Goal: Task Accomplishment & Management: Use online tool/utility

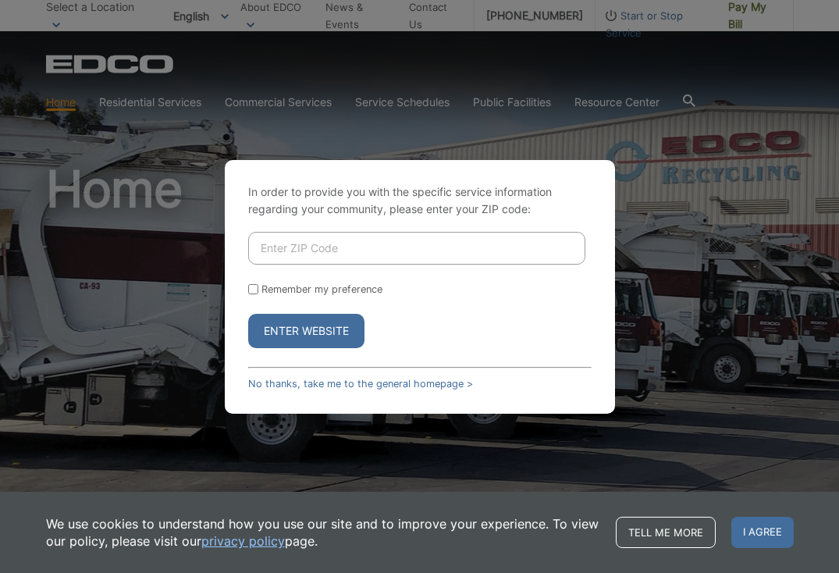
click at [271, 251] on input "Enter ZIP Code" at bounding box center [416, 248] width 337 height 33
type input "92028"
click at [303, 329] on button "Enter Website" at bounding box center [306, 331] width 116 height 34
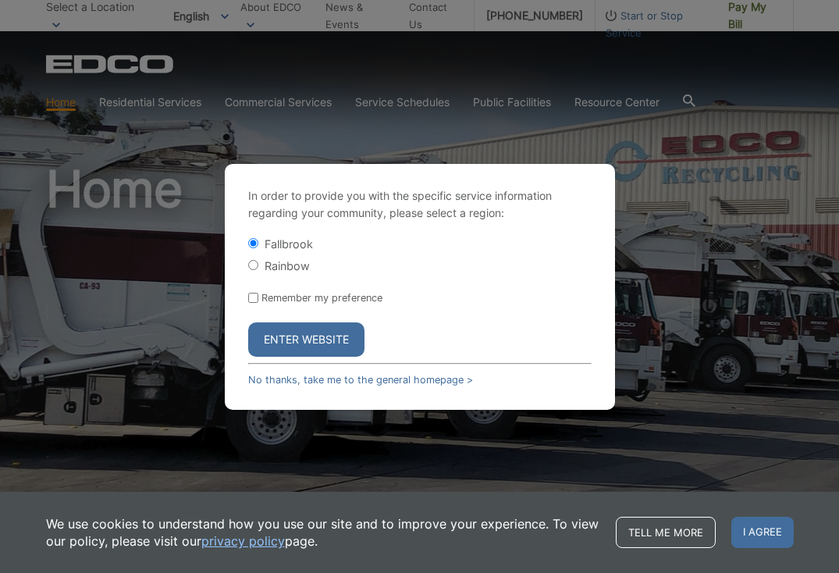
click at [311, 335] on button "Enter Website" at bounding box center [306, 339] width 116 height 34
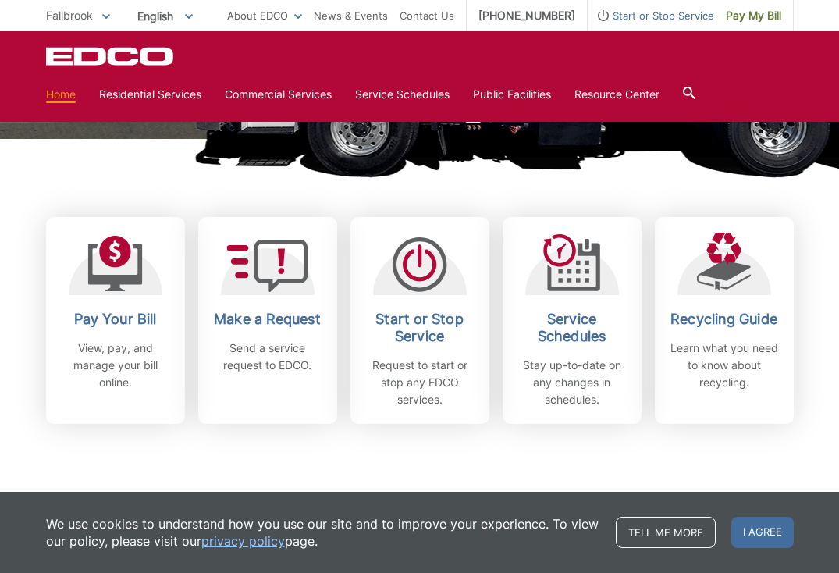
scroll to position [385, 0]
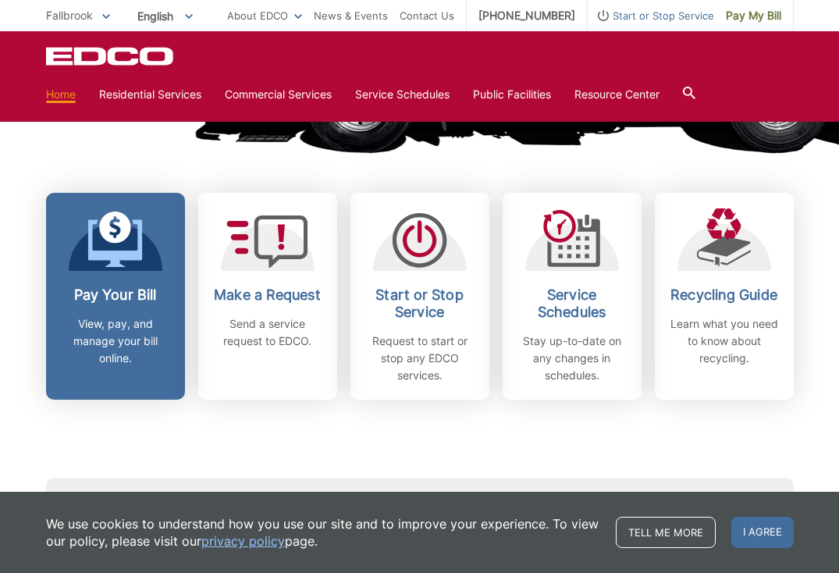
click at [116, 240] on icon at bounding box center [115, 227] width 32 height 32
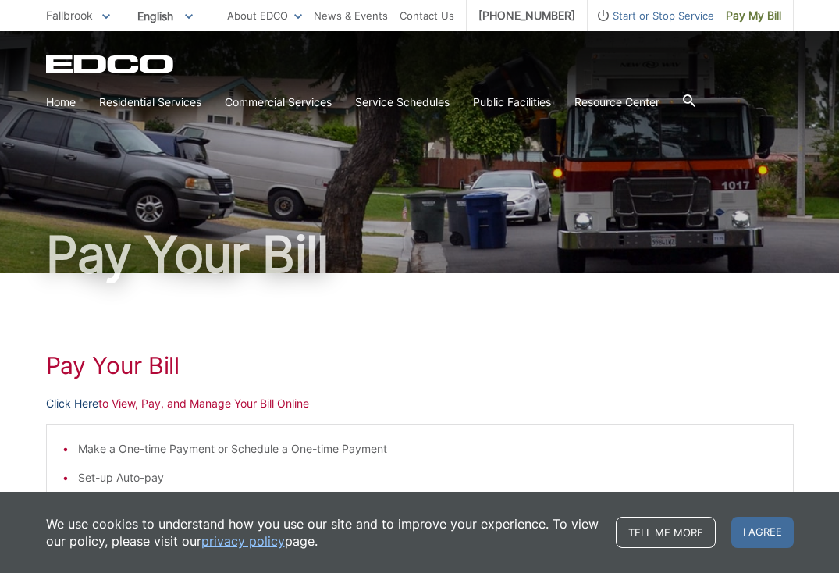
click at [82, 400] on link "Click Here" at bounding box center [72, 403] width 52 height 17
click at [73, 403] on link "Click Here" at bounding box center [72, 403] width 52 height 17
